Goal: Task Accomplishment & Management: Use online tool/utility

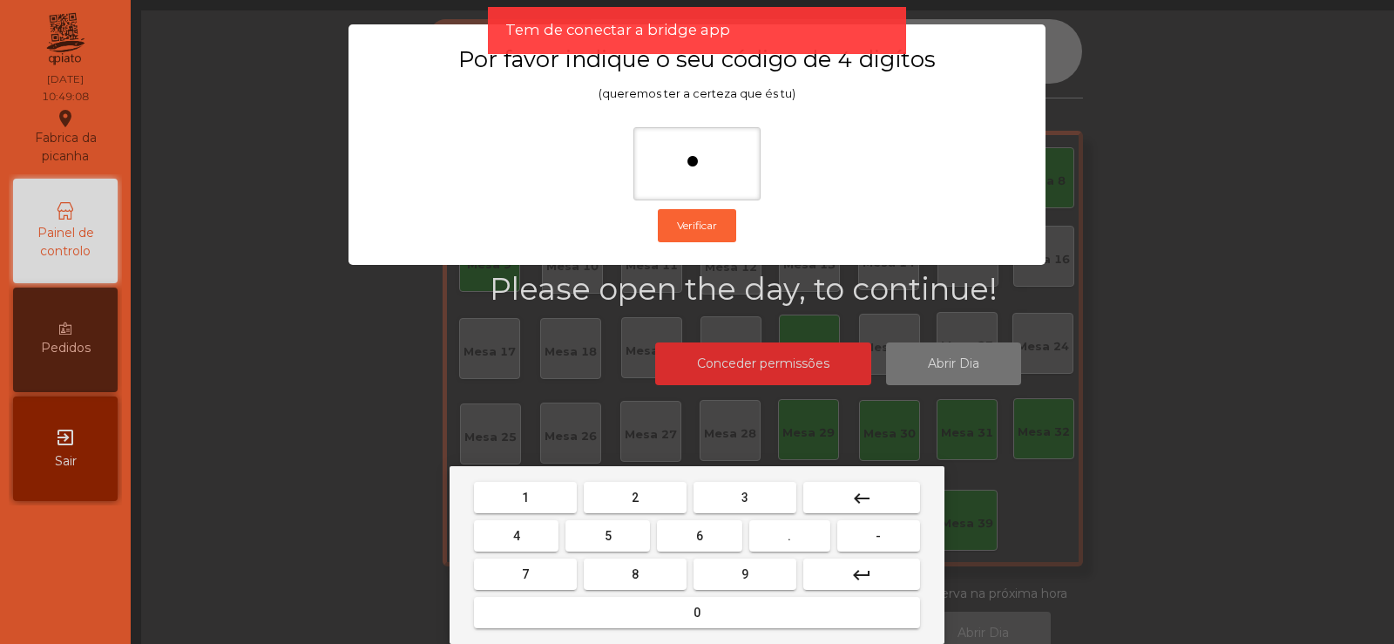
click at [702, 538] on span "6" at bounding box center [699, 536] width 7 height 14
click at [554, 567] on button "7" at bounding box center [525, 574] width 103 height 31
click at [608, 537] on span "5" at bounding box center [608, 536] width 7 height 14
type input "****"
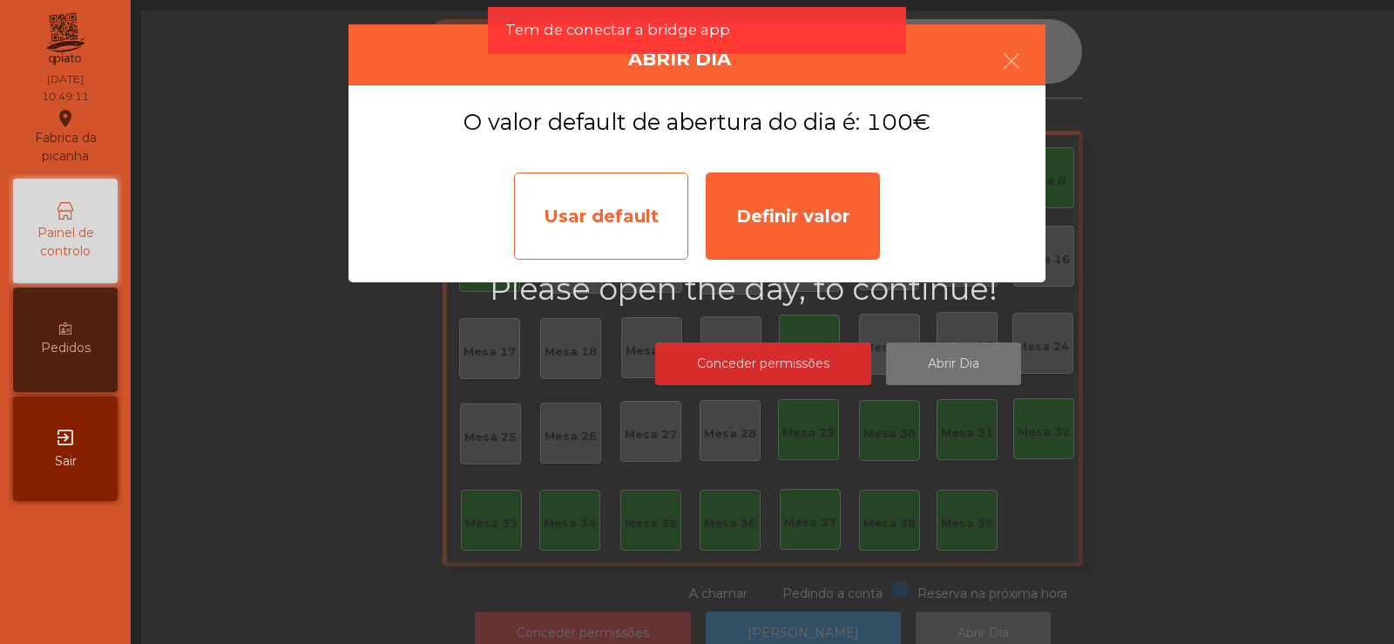
click at [654, 242] on div "Usar default" at bounding box center [601, 216] width 174 height 87
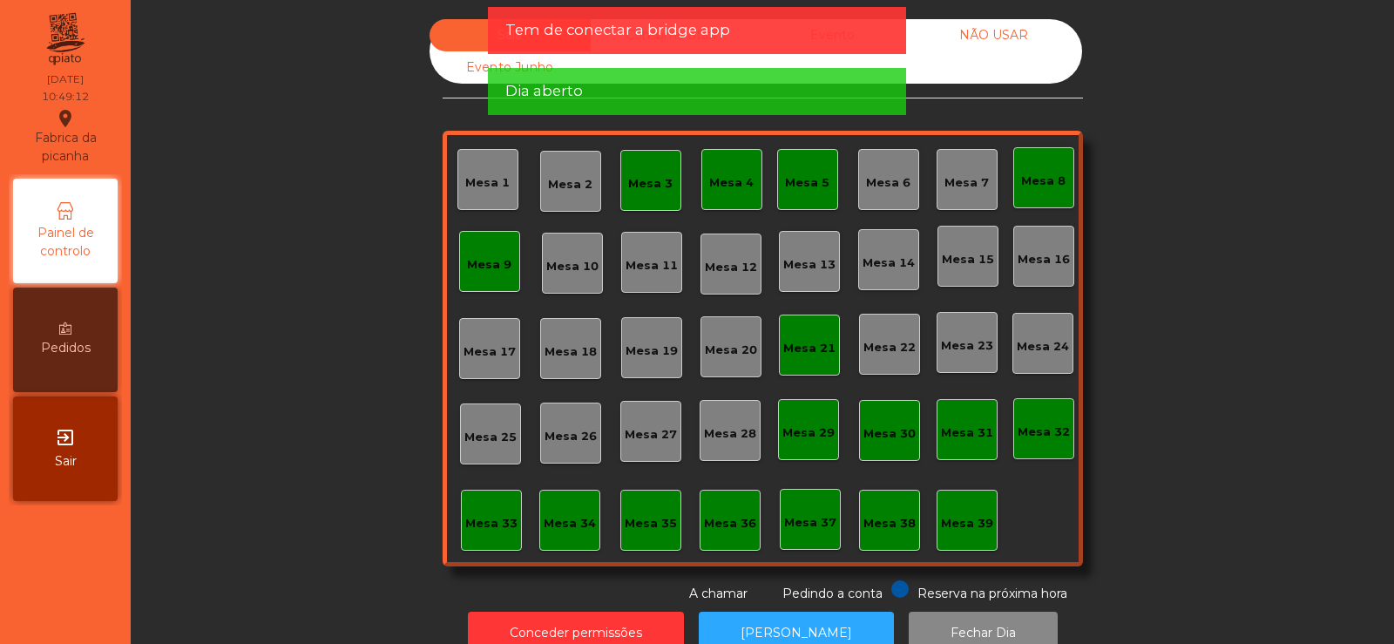
click at [492, 274] on div "Mesa 9" at bounding box center [489, 261] width 61 height 61
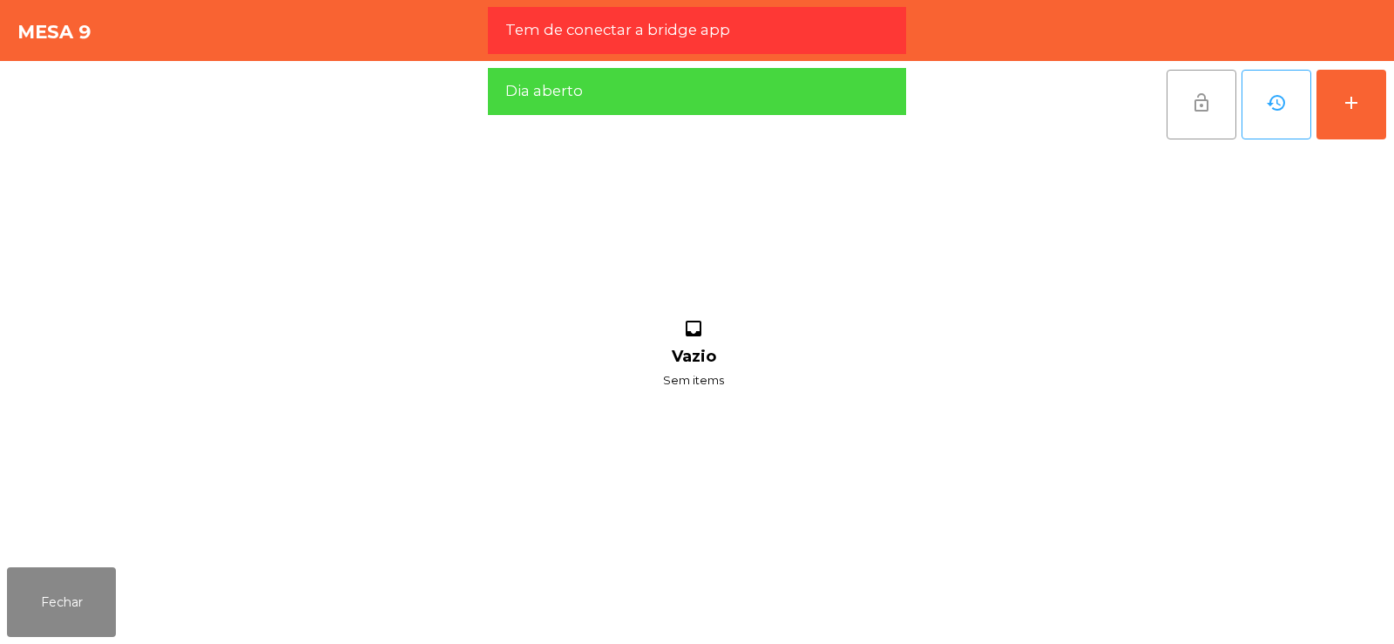
click at [1203, 103] on span "lock_open" at bounding box center [1201, 102] width 21 height 21
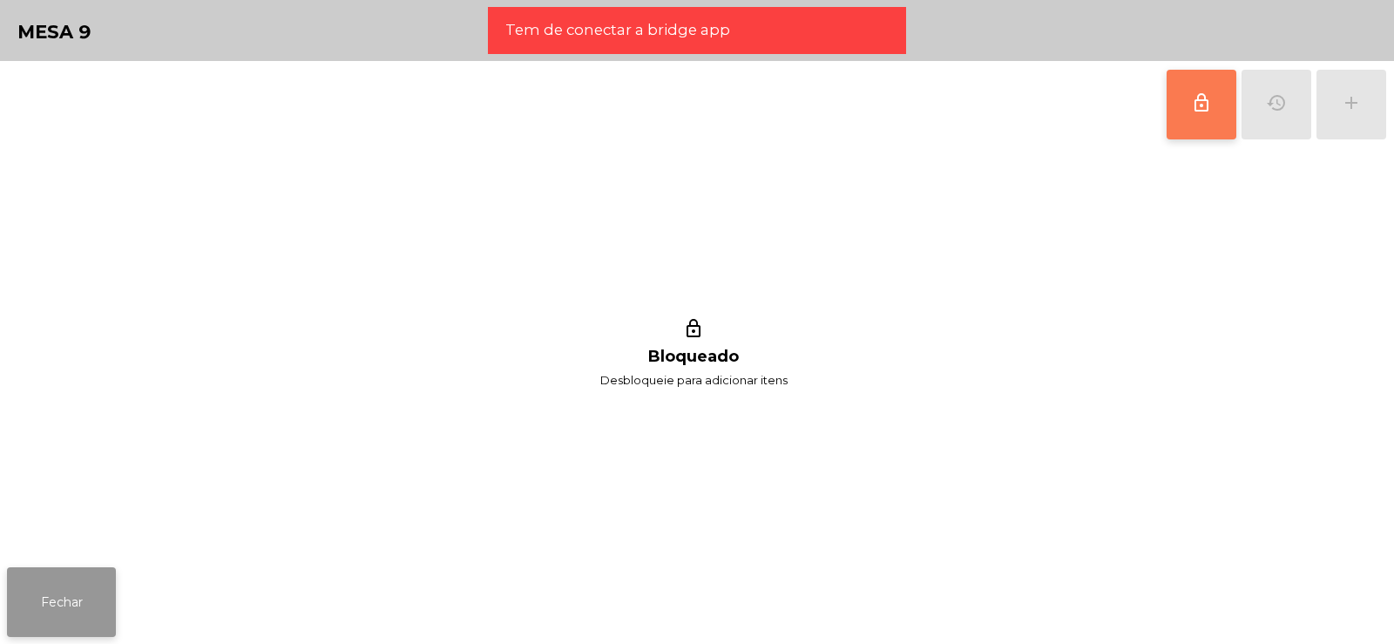
click at [88, 592] on button "Fechar" at bounding box center [61, 602] width 109 height 70
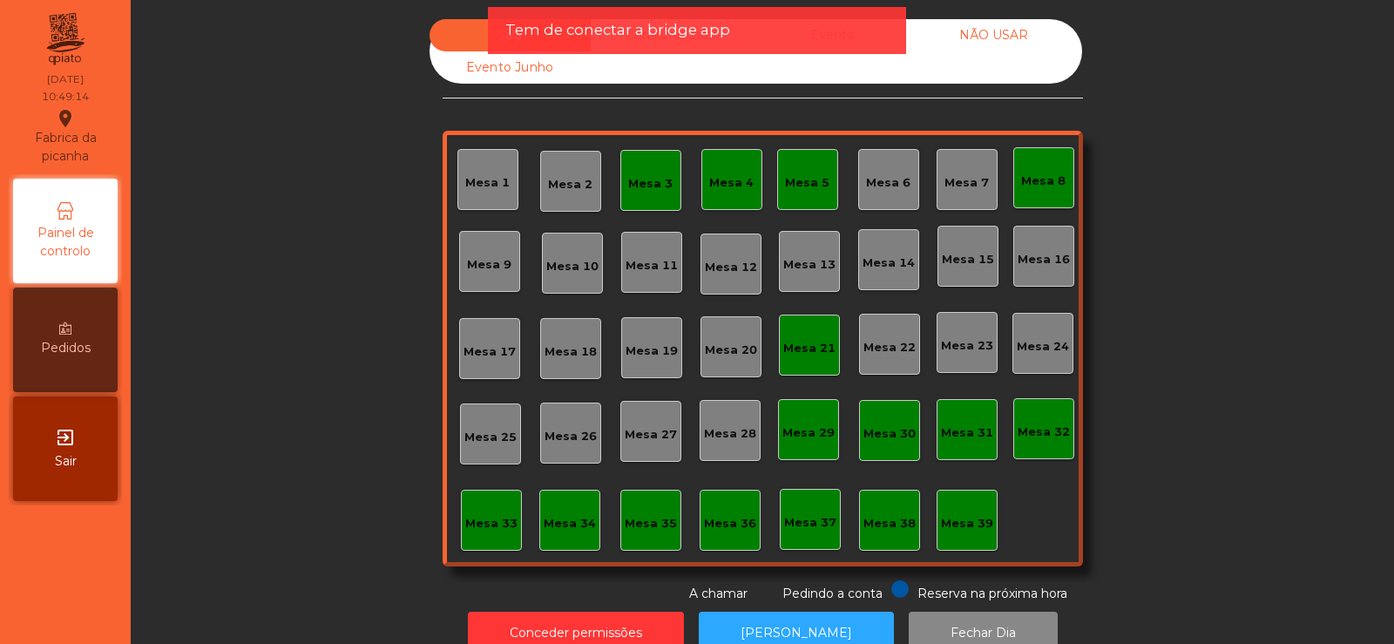
click at [646, 182] on div "Mesa 3" at bounding box center [650, 183] width 44 height 17
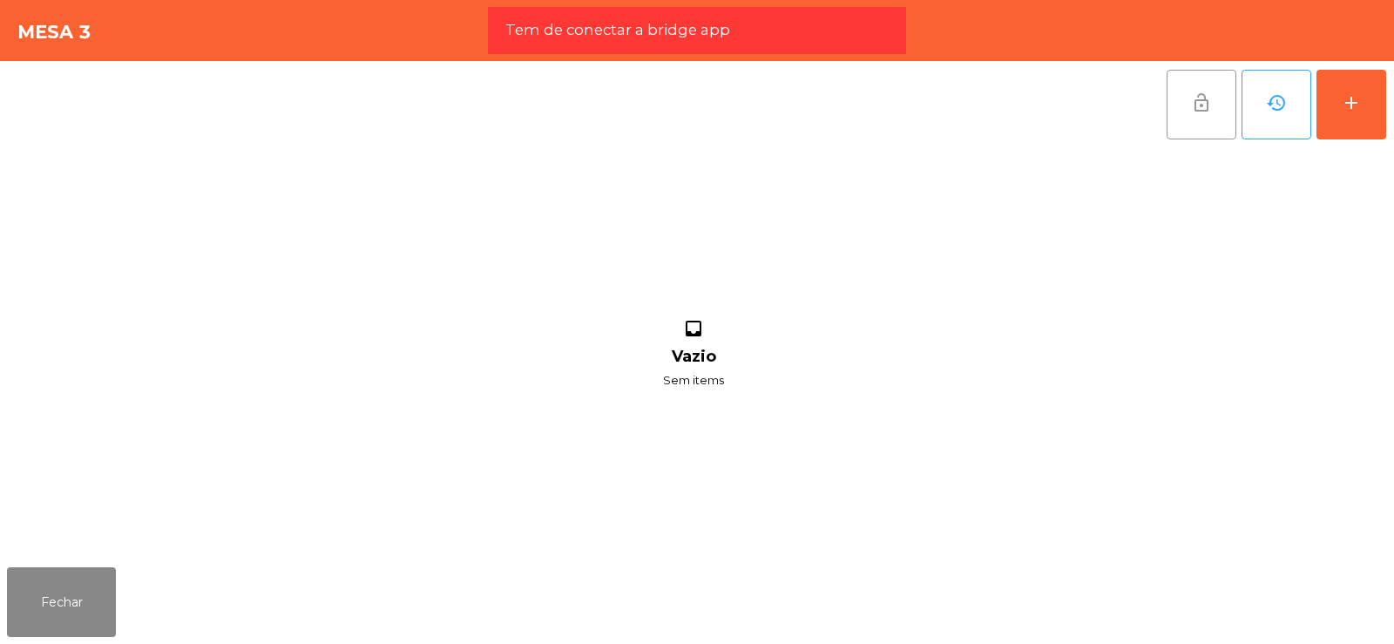
click at [1226, 107] on button "lock_open" at bounding box center [1202, 105] width 70 height 70
click at [84, 550] on div "inbox Vazio Sem items" at bounding box center [693, 354] width 1373 height 412
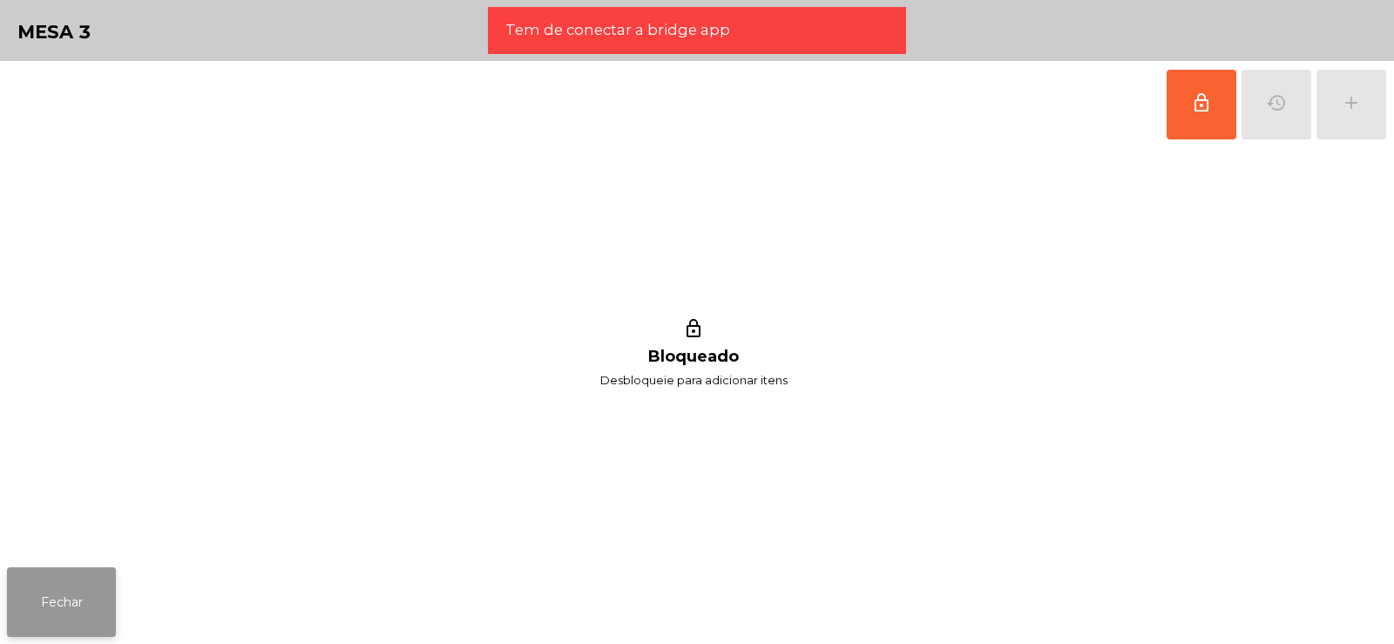
click at [72, 618] on button "Fechar" at bounding box center [61, 602] width 109 height 70
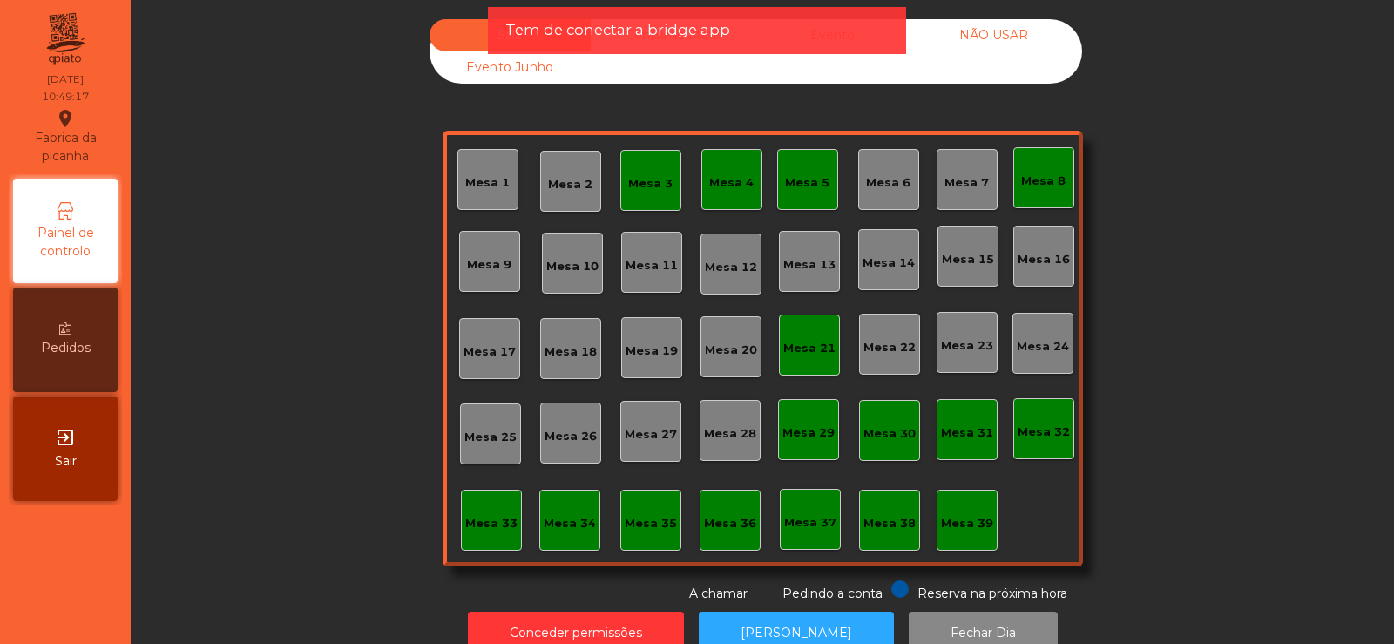
click at [663, 193] on div "Mesa 3" at bounding box center [650, 180] width 61 height 61
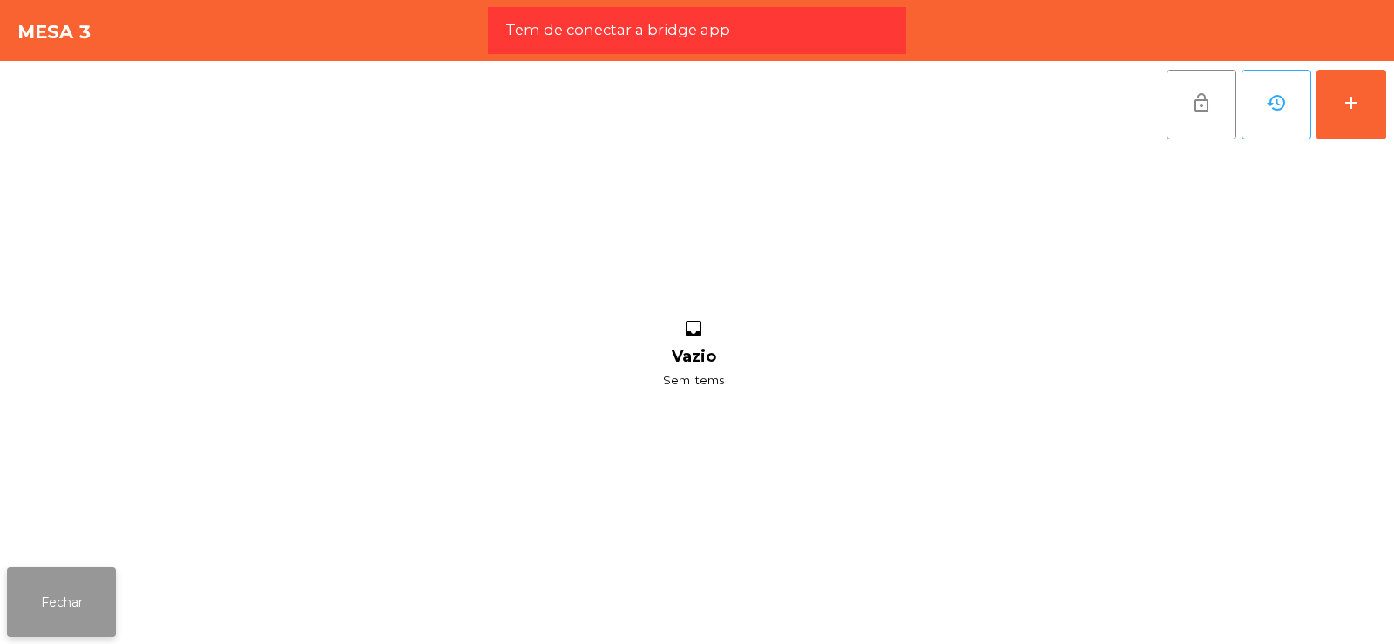
click at [97, 594] on button "Fechar" at bounding box center [61, 602] width 109 height 70
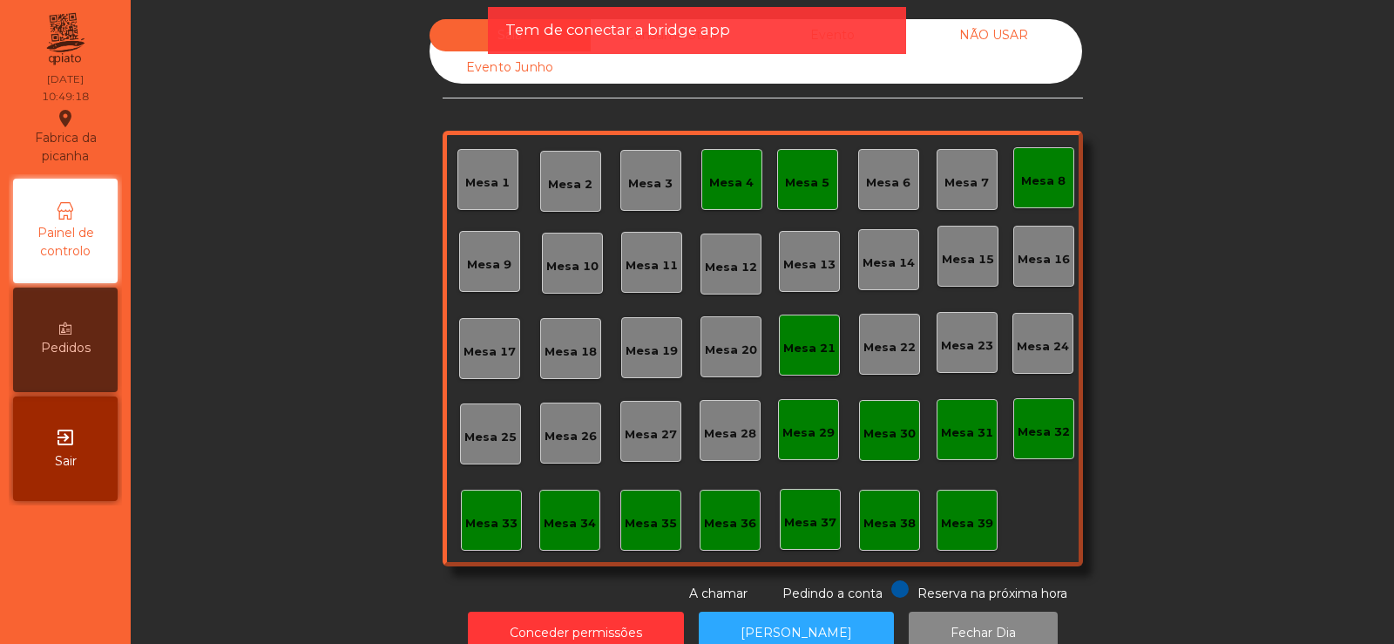
click at [737, 194] on div "Mesa 4" at bounding box center [732, 179] width 61 height 61
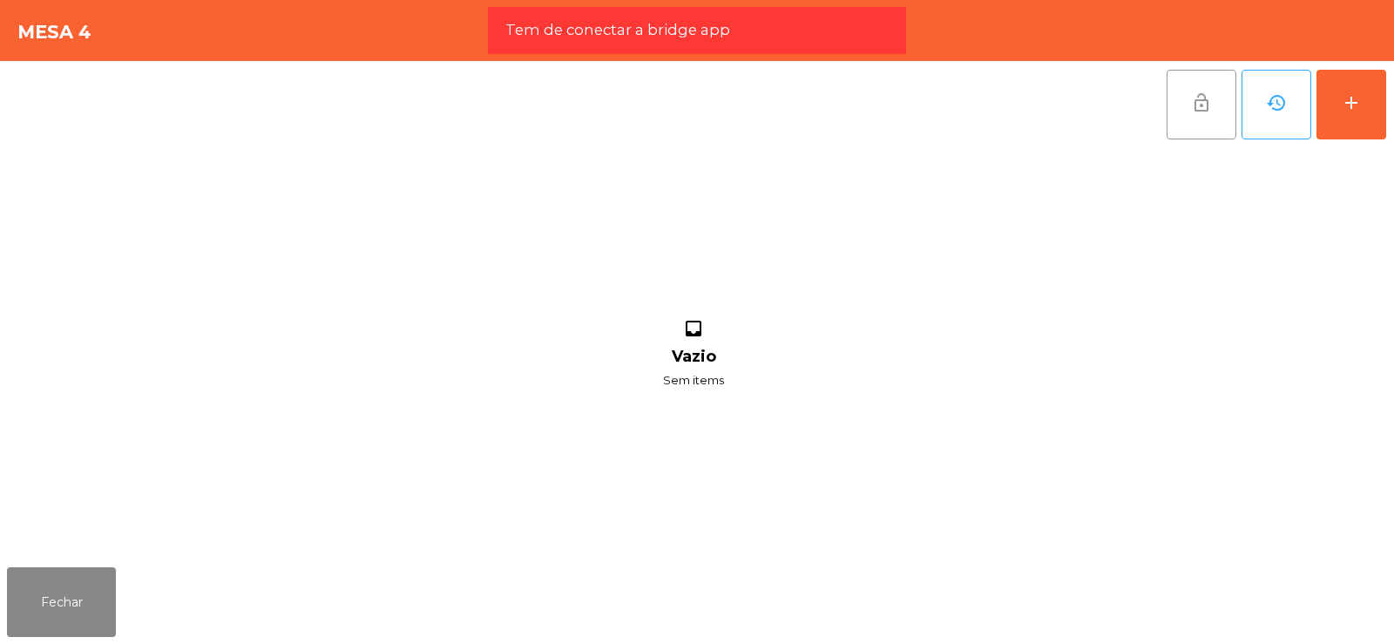
click at [1201, 114] on button "lock_open" at bounding box center [1202, 105] width 70 height 70
click at [105, 584] on button "Fechar" at bounding box center [61, 602] width 109 height 70
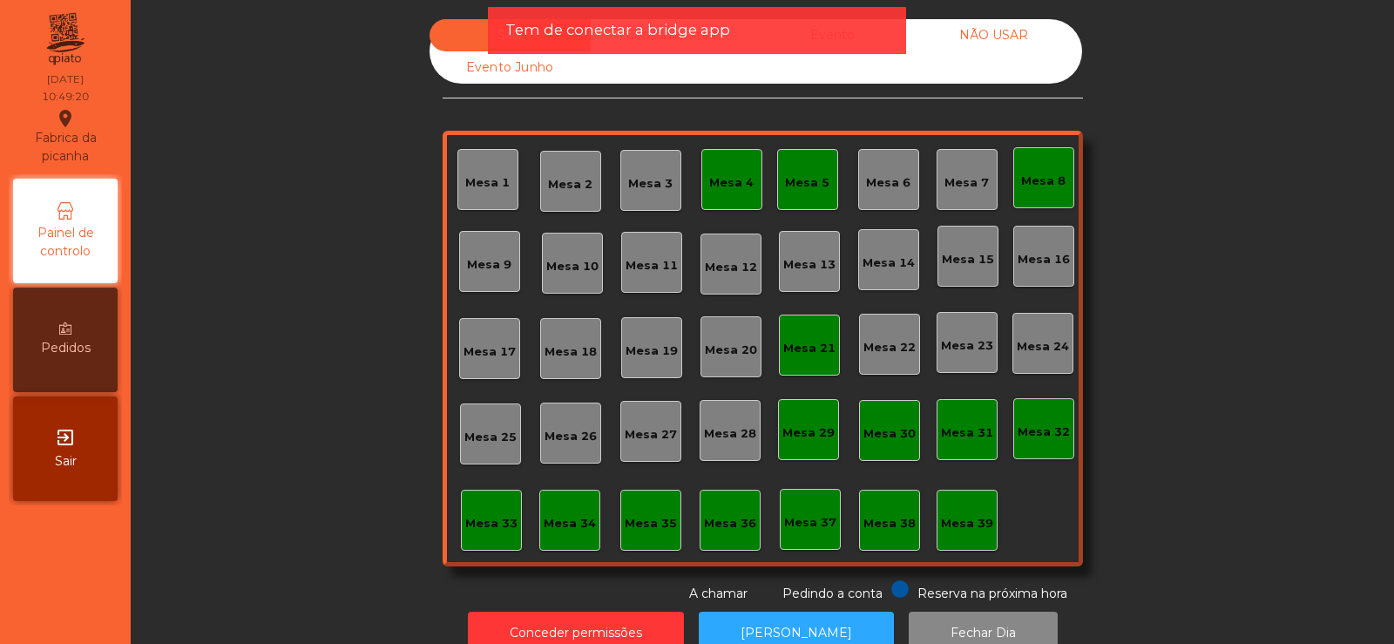
click at [811, 191] on div "Mesa 5" at bounding box center [807, 182] width 44 height 17
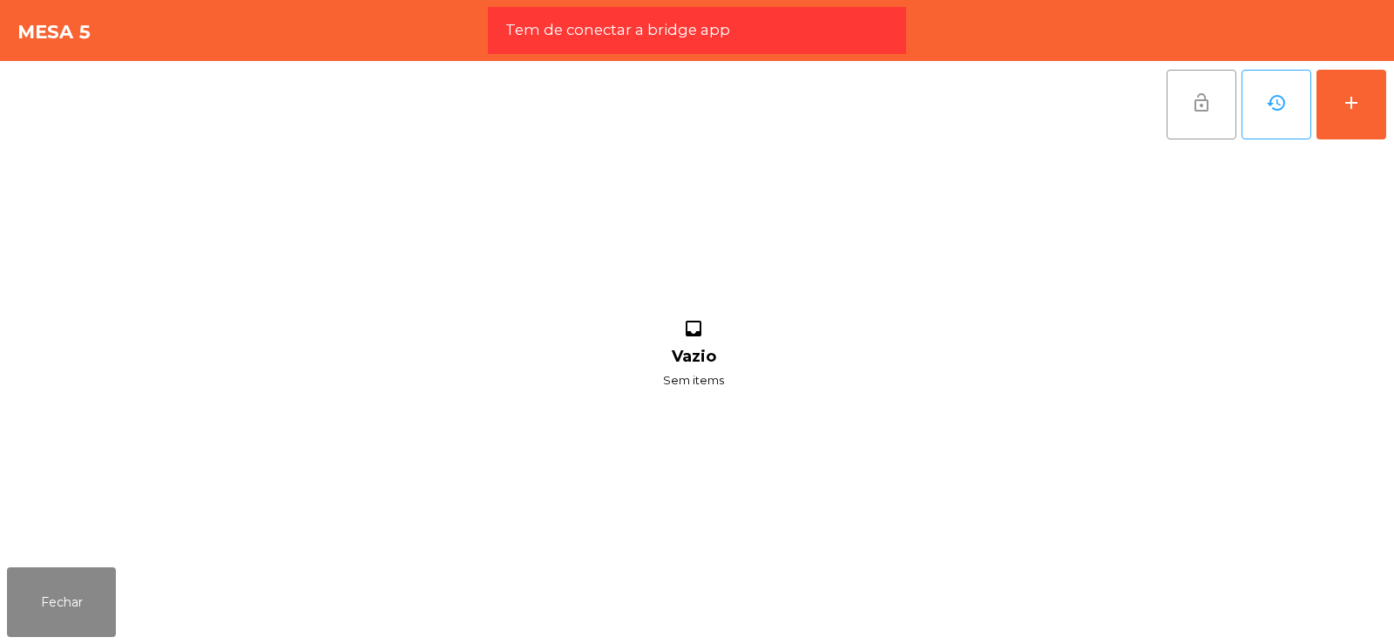
click at [1201, 123] on button "lock_open" at bounding box center [1202, 105] width 70 height 70
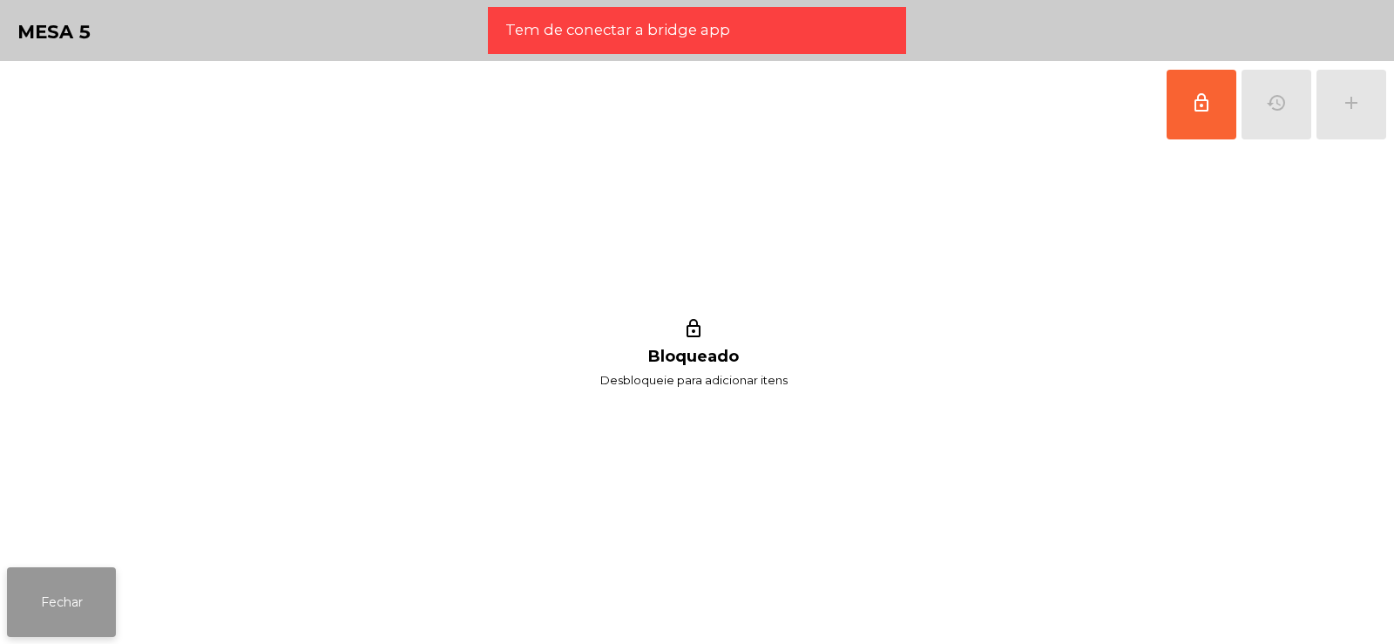
click at [86, 581] on button "Fechar" at bounding box center [61, 602] width 109 height 70
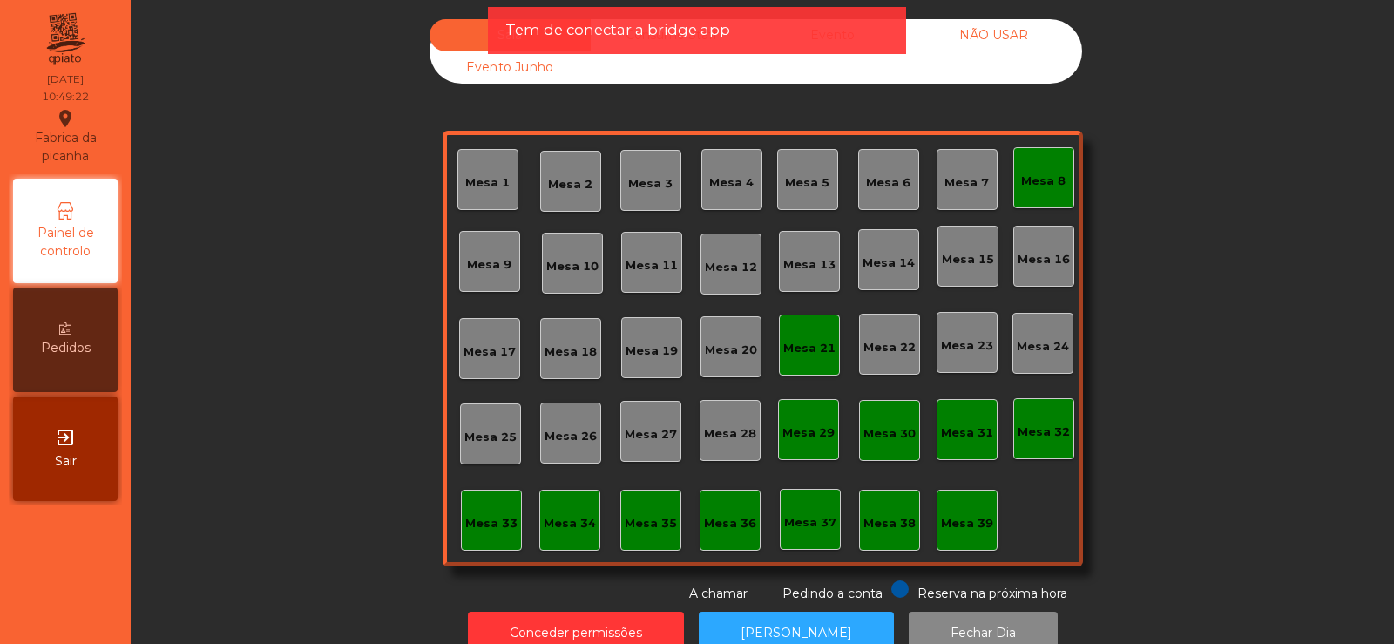
click at [1044, 185] on div "Mesa 8" at bounding box center [1043, 181] width 44 height 17
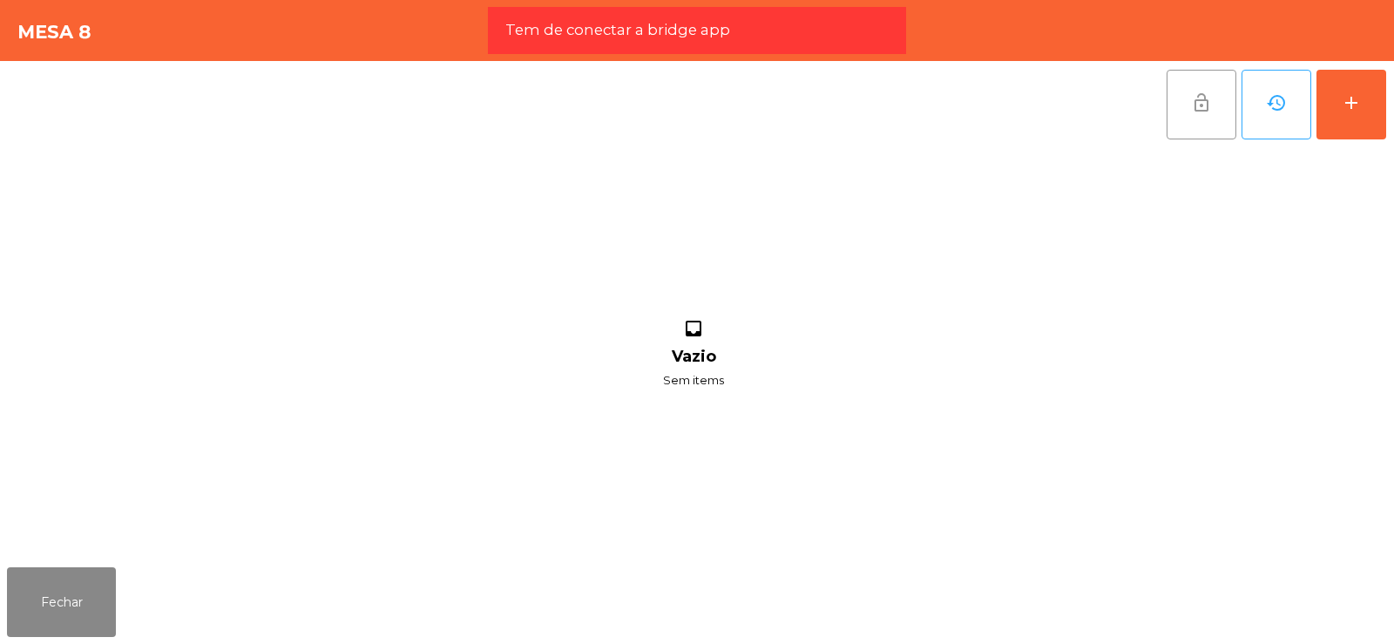
click at [1201, 118] on button "lock_open" at bounding box center [1202, 105] width 70 height 70
click at [104, 573] on button "Fechar" at bounding box center [61, 602] width 109 height 70
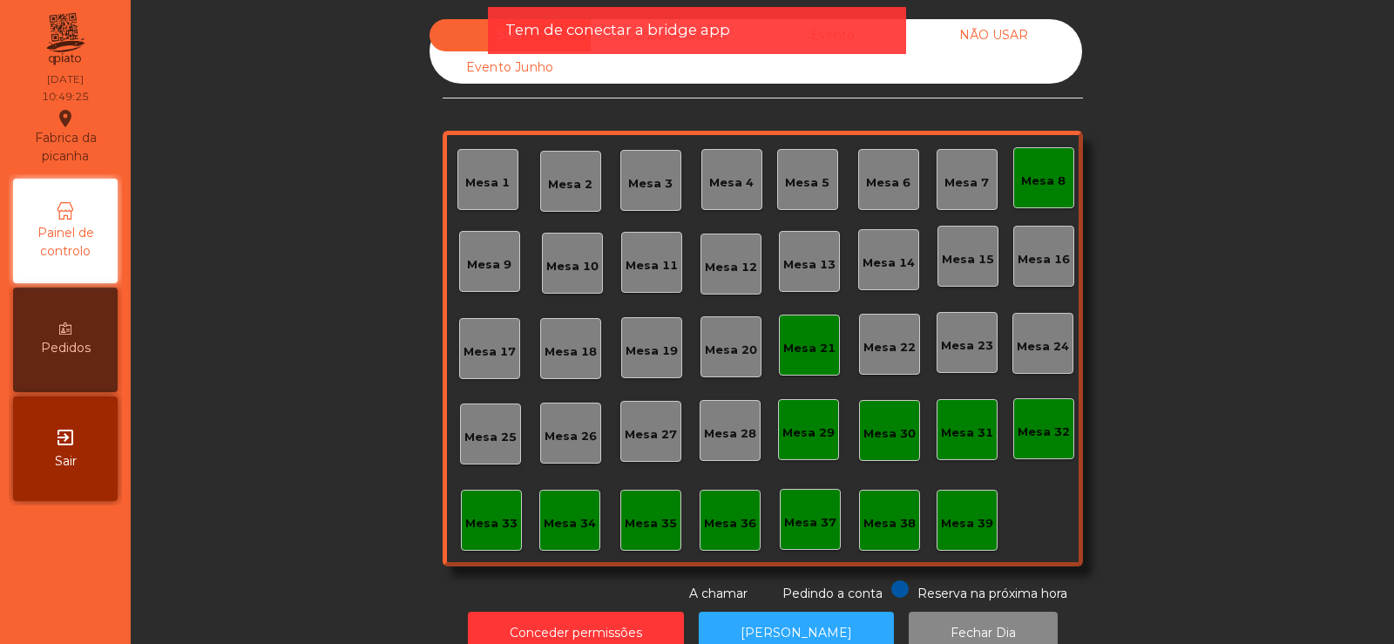
click at [817, 344] on div "Mesa 21" at bounding box center [809, 348] width 52 height 17
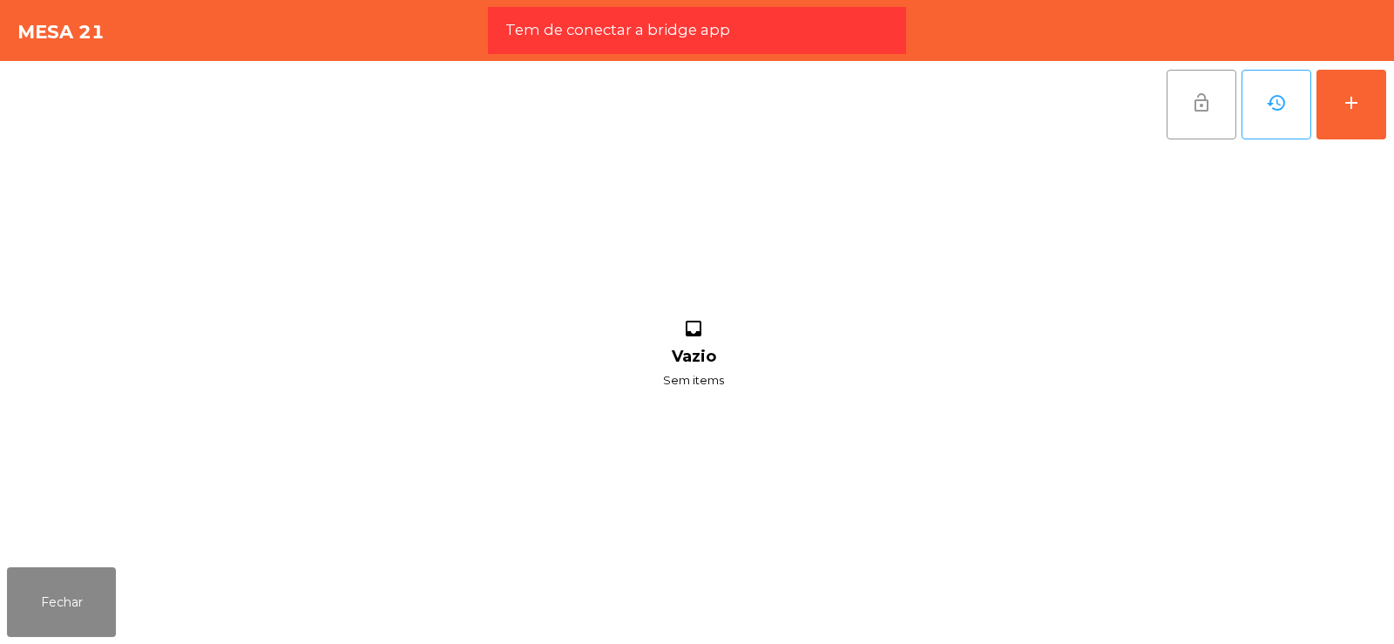
click at [1212, 125] on button "lock_open" at bounding box center [1202, 105] width 70 height 70
click at [1198, 99] on span "lock_open" at bounding box center [1201, 102] width 21 height 21
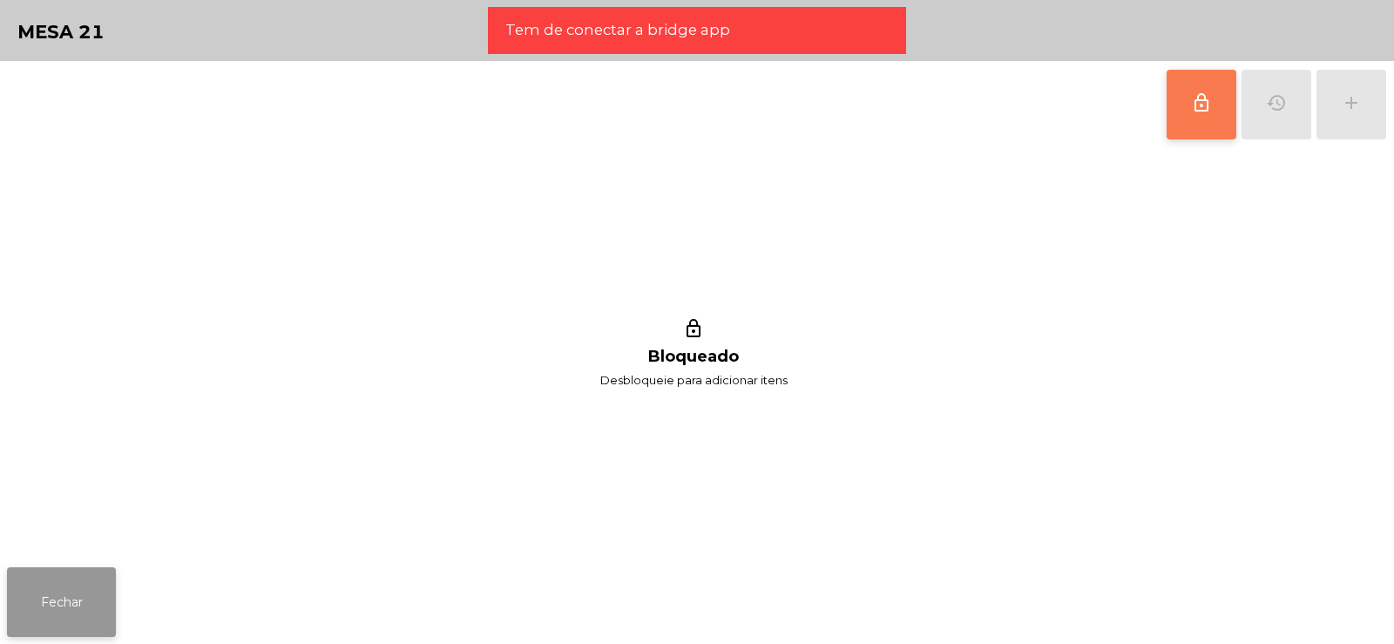
click at [82, 604] on button "Fechar" at bounding box center [61, 602] width 109 height 70
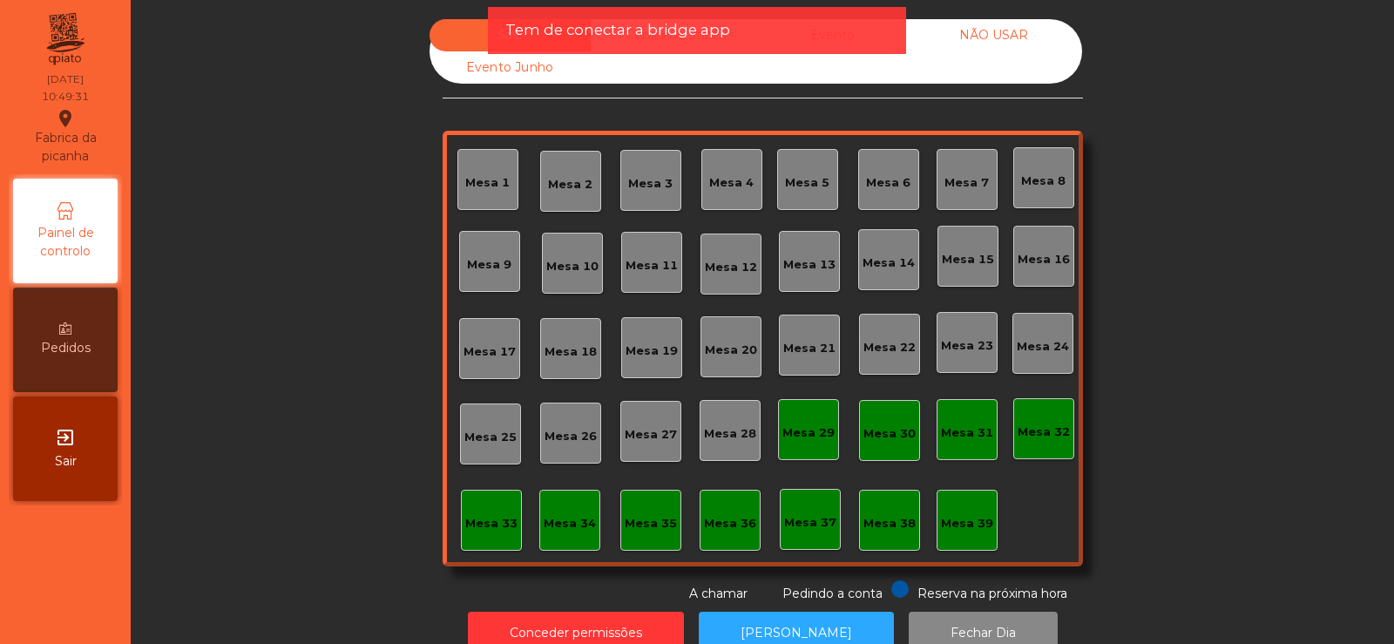
click at [731, 437] on div "Mesa 28" at bounding box center [730, 433] width 52 height 17
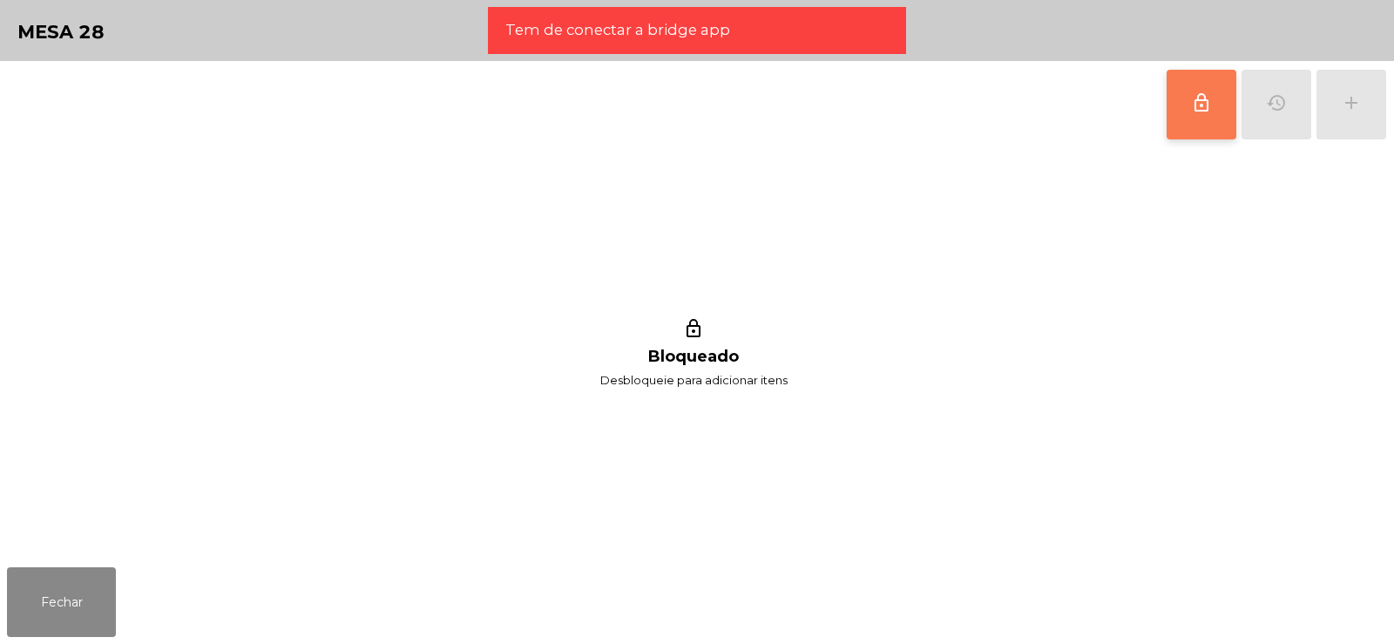
click at [1208, 103] on span "lock_outline" at bounding box center [1201, 102] width 21 height 21
click at [107, 596] on button "Fechar" at bounding box center [61, 602] width 109 height 70
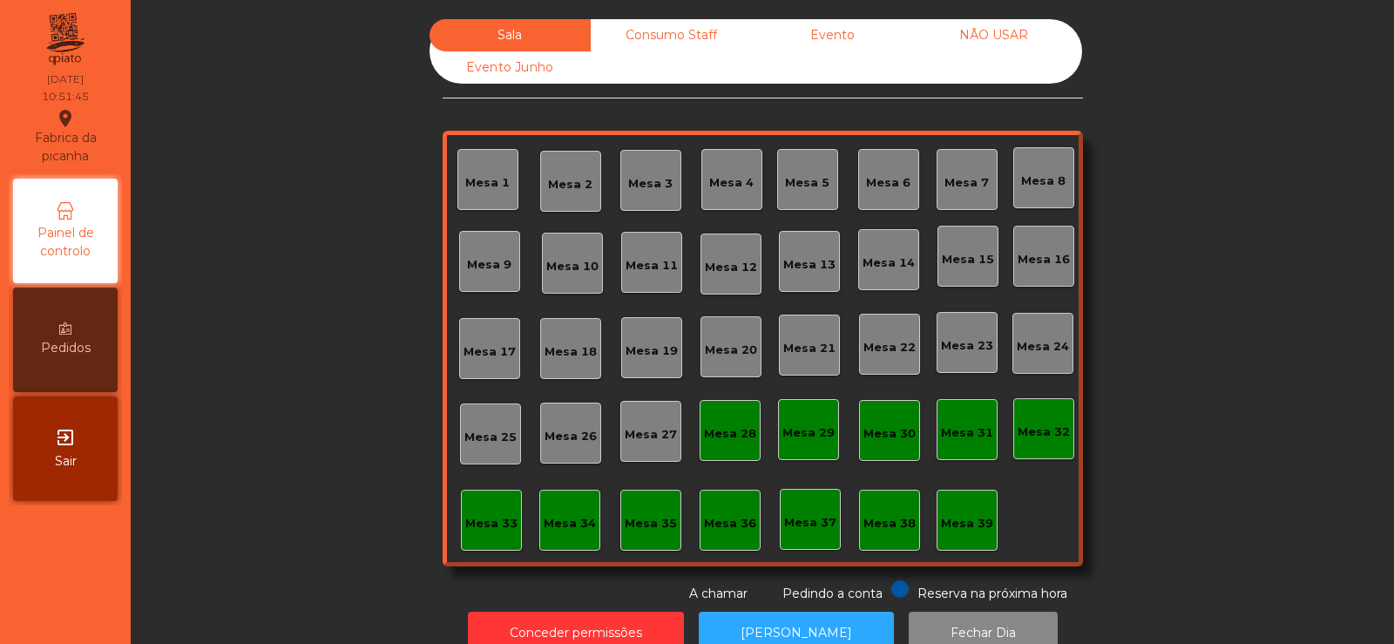
scroll to position [43, 0]
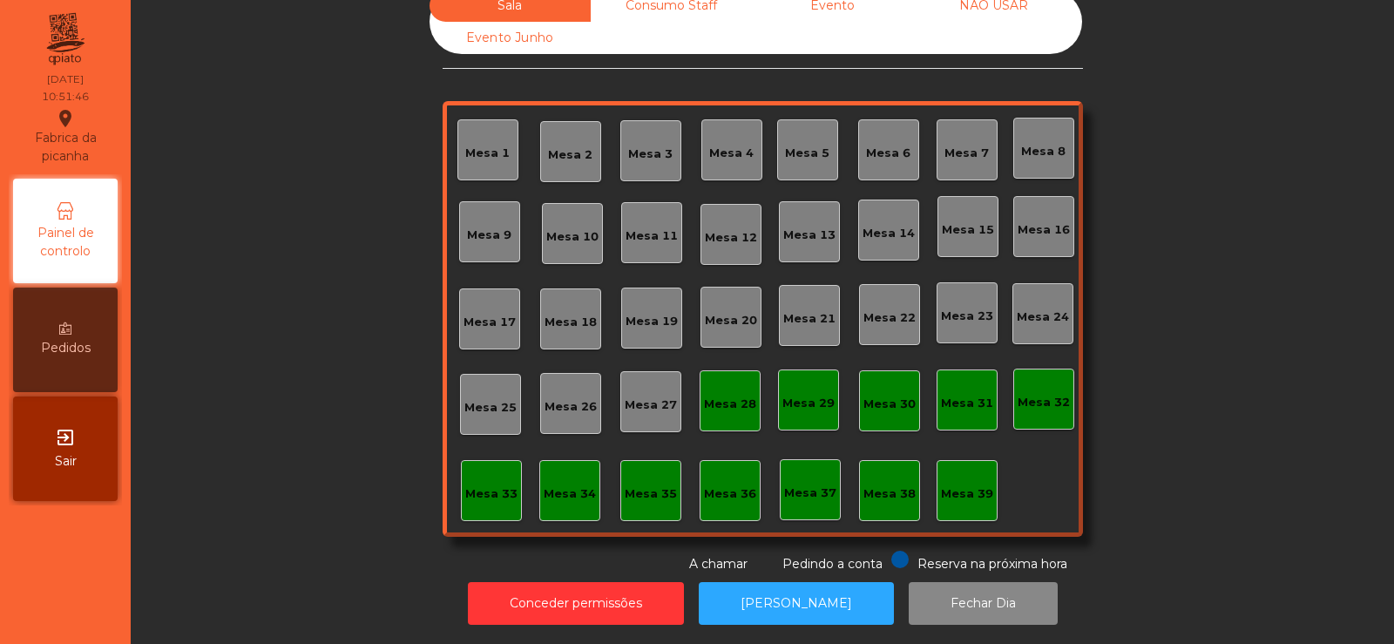
click at [810, 485] on div "Mesa 37" at bounding box center [810, 493] width 52 height 17
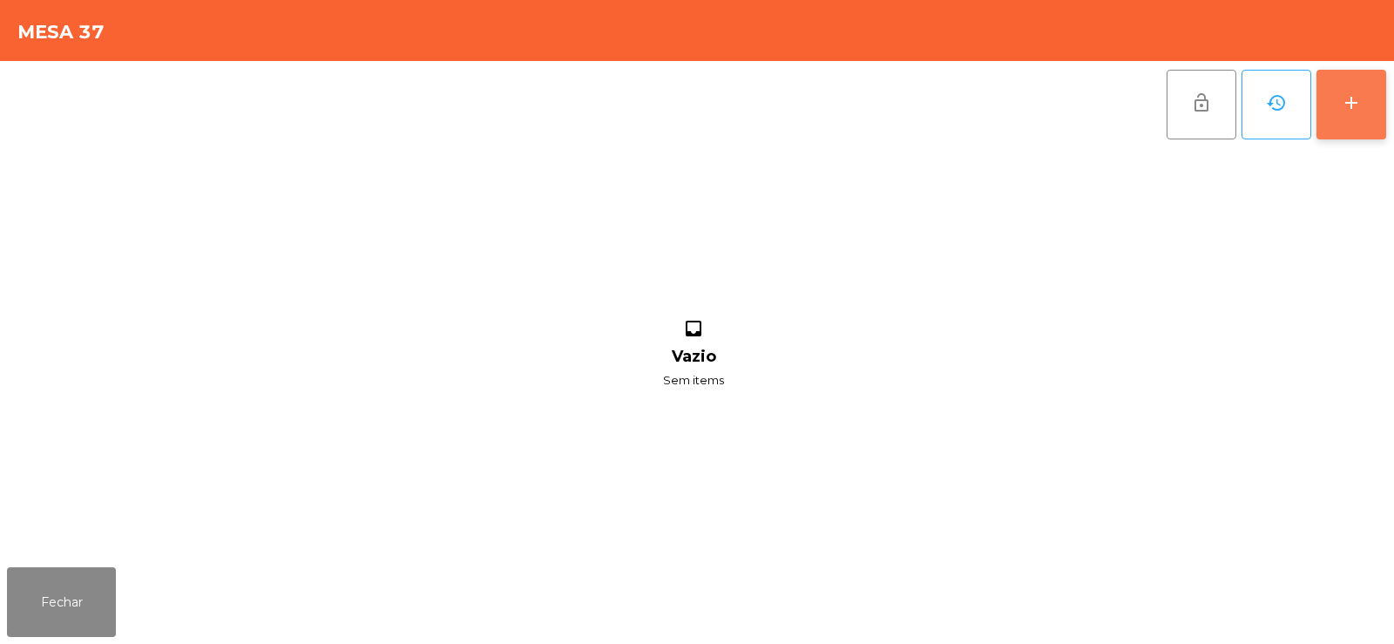
click at [1341, 90] on button "add" at bounding box center [1352, 105] width 70 height 70
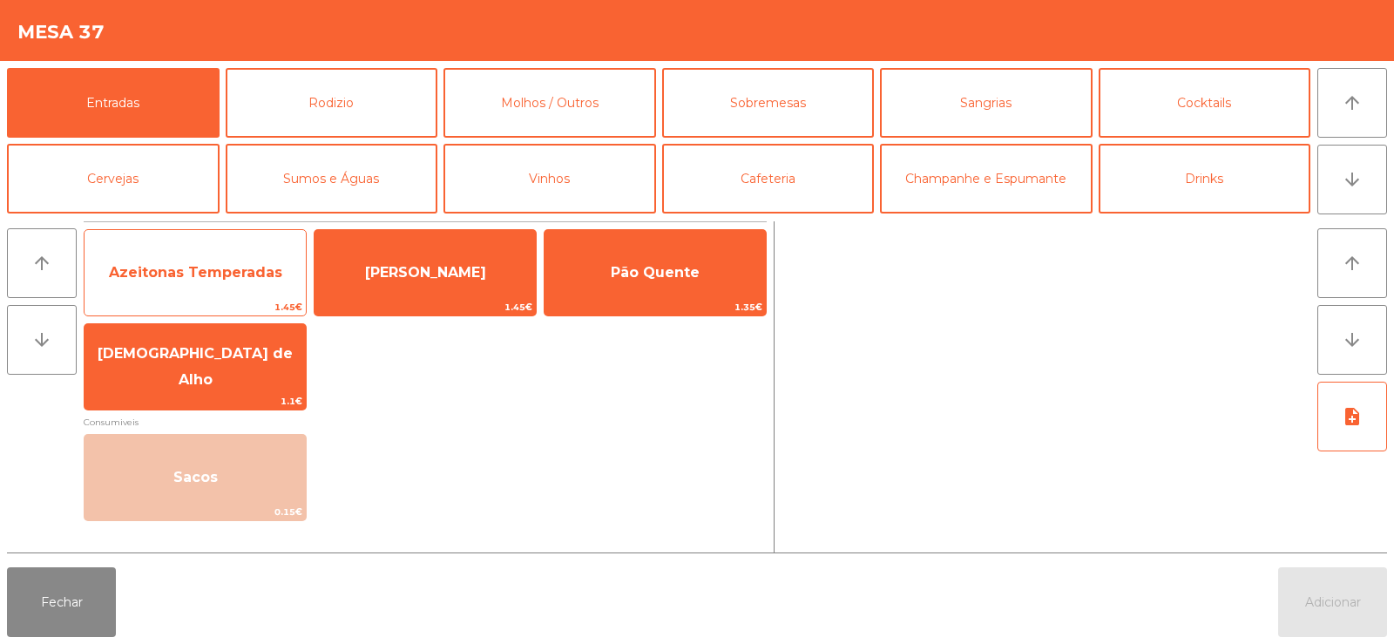
click at [205, 274] on span "Azeitonas Temperadas" at bounding box center [195, 272] width 173 height 17
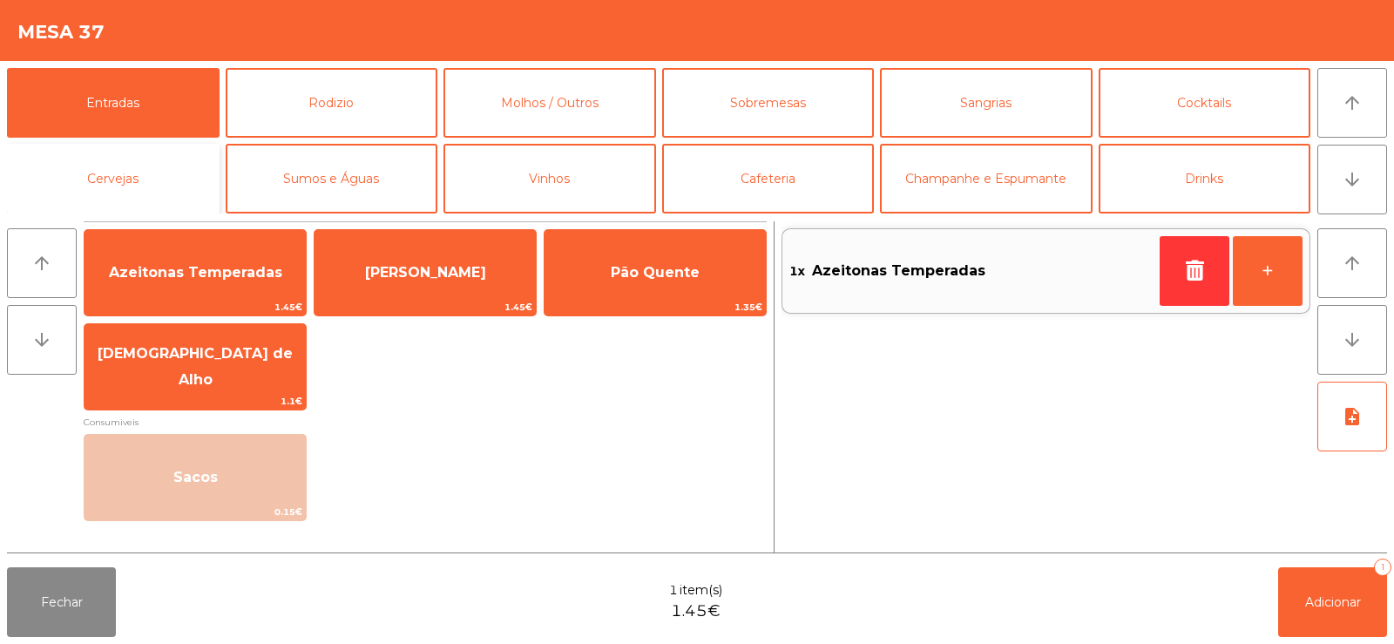
click at [186, 188] on button "Cervejas" at bounding box center [113, 179] width 213 height 70
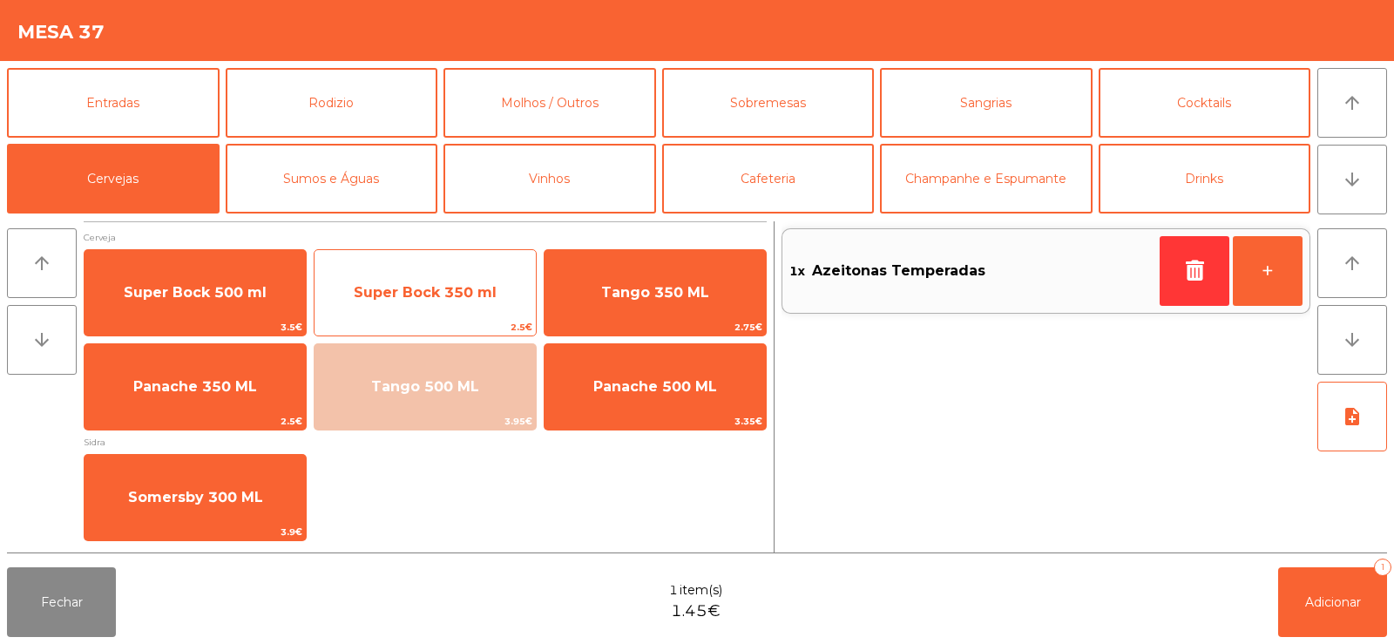
click at [404, 308] on span "Super Bock 350 ml" at bounding box center [425, 292] width 221 height 47
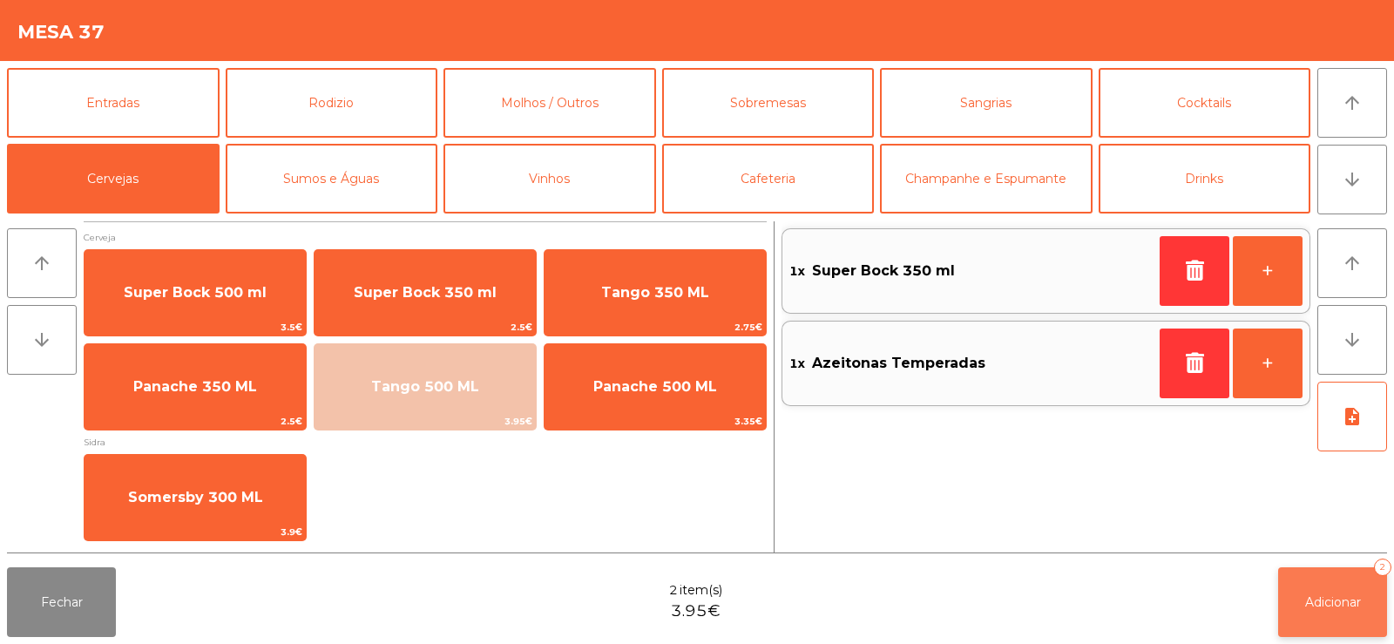
click at [1325, 597] on span "Adicionar" at bounding box center [1333, 602] width 56 height 16
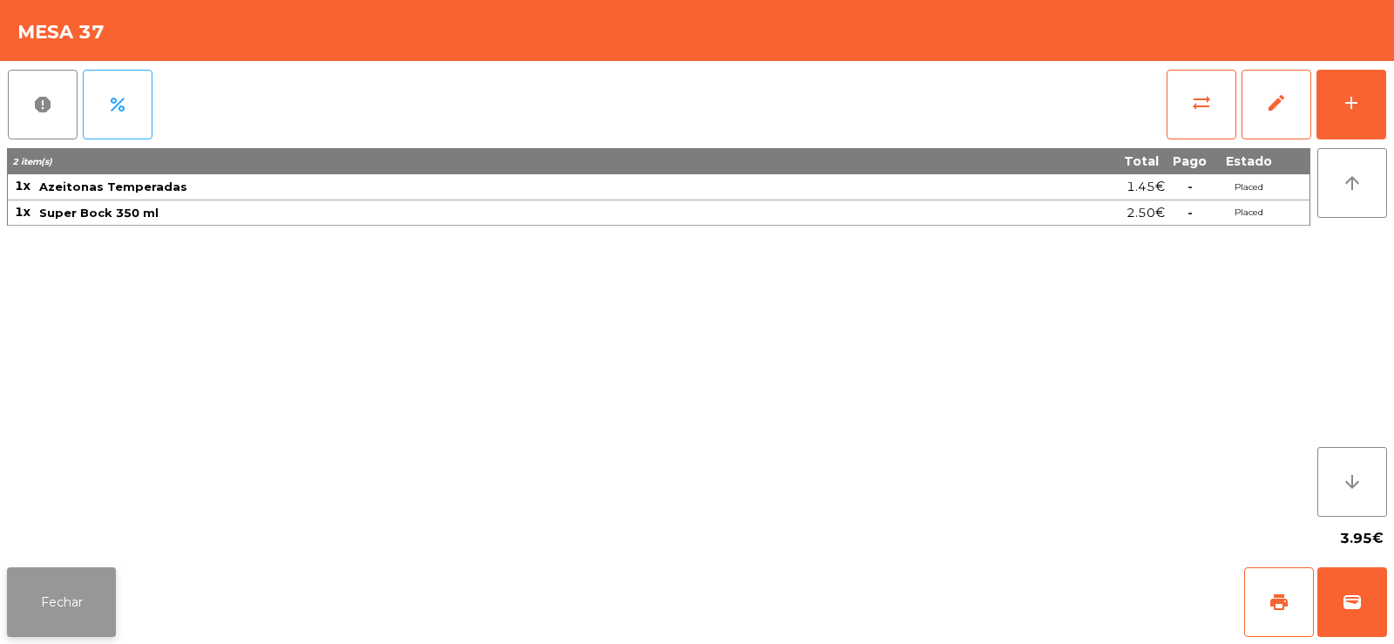
click at [71, 603] on button "Fechar" at bounding box center [61, 602] width 109 height 70
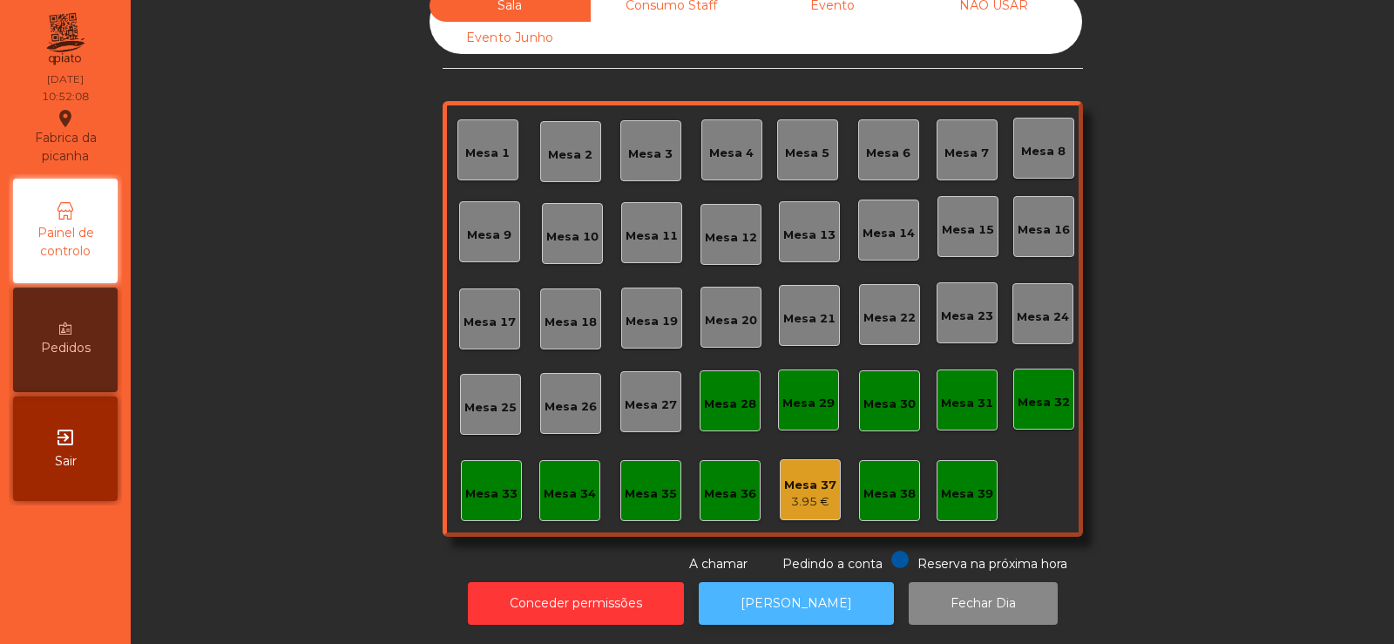
click at [759, 593] on button "[PERSON_NAME]" at bounding box center [796, 603] width 195 height 43
